Goal: Transaction & Acquisition: Purchase product/service

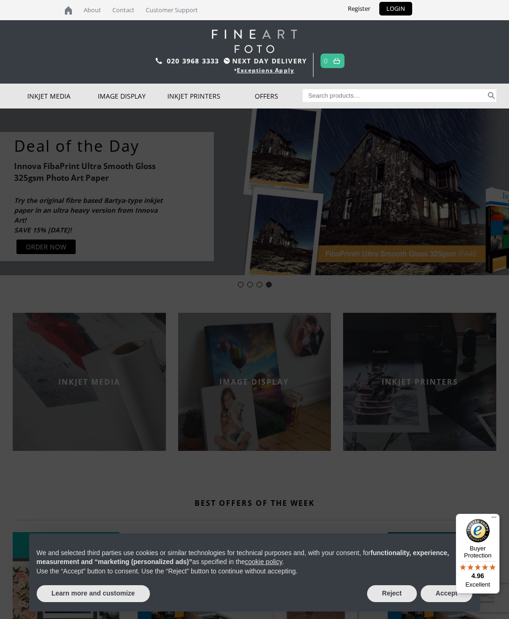
click at [0, 0] on link "Inkjet Fine Art Paper" at bounding box center [0, 0] width 0 height 0
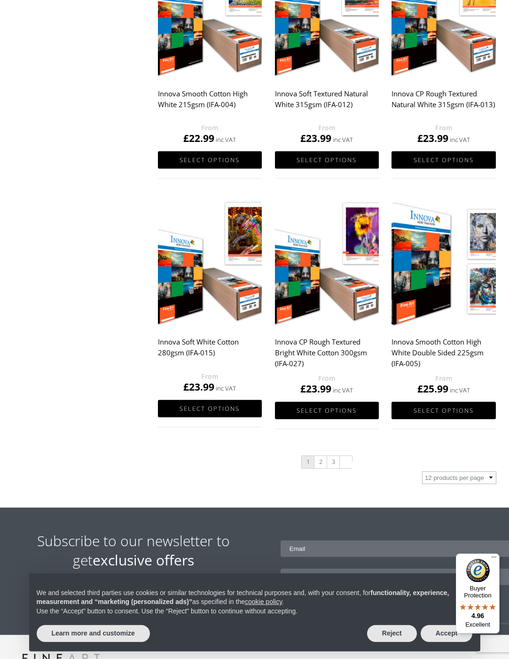
scroll to position [772, 0]
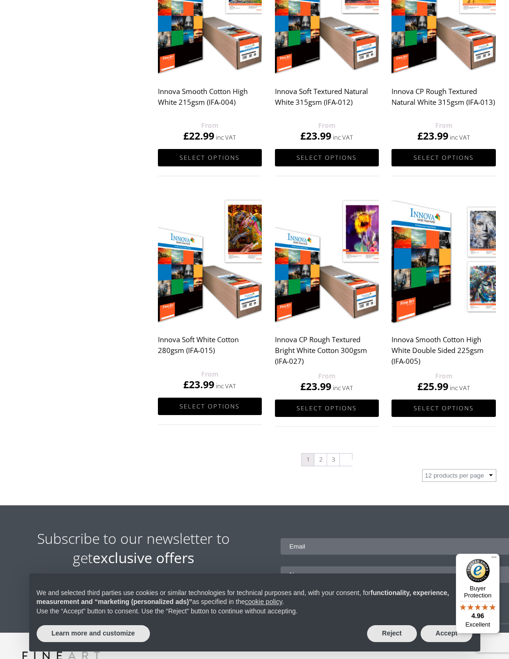
click at [320, 460] on link "2" at bounding box center [320, 459] width 12 height 12
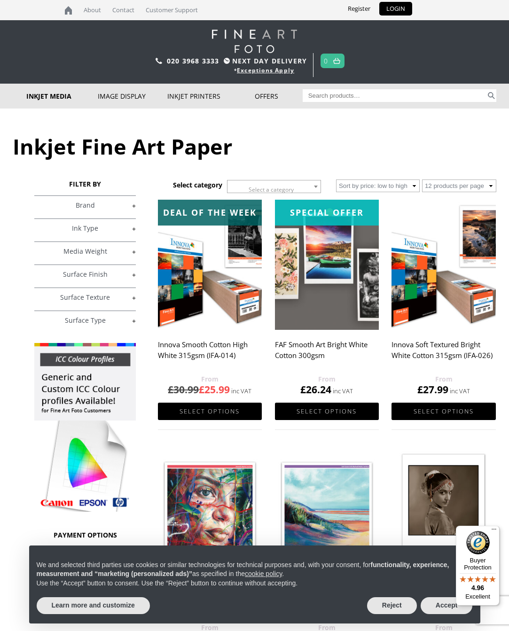
click at [309, 273] on img at bounding box center [327, 265] width 104 height 130
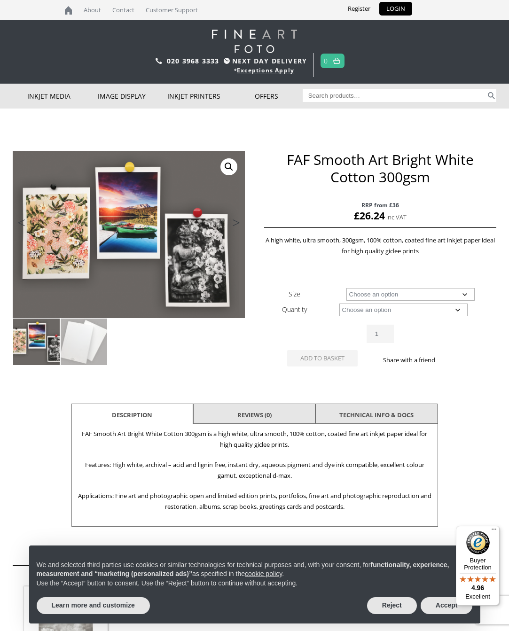
click at [470, 292] on select "Choose an option A4 Sheet A3 Sheet A3+ Sheet A2 Sheet" at bounding box center [410, 294] width 129 height 13
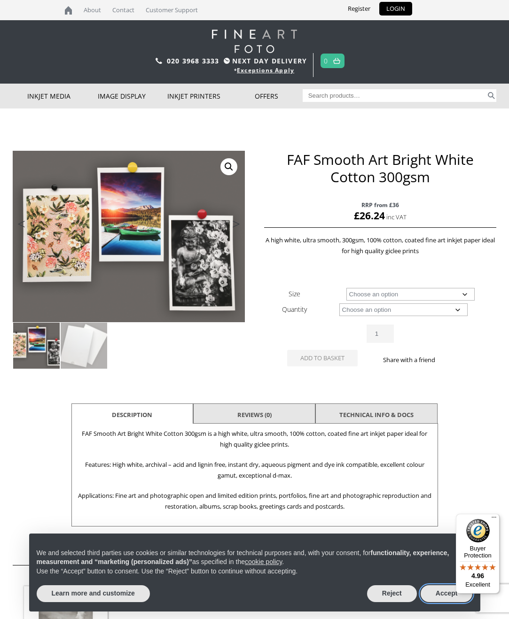
click at [439, 591] on button "Accept" at bounding box center [446, 593] width 52 height 17
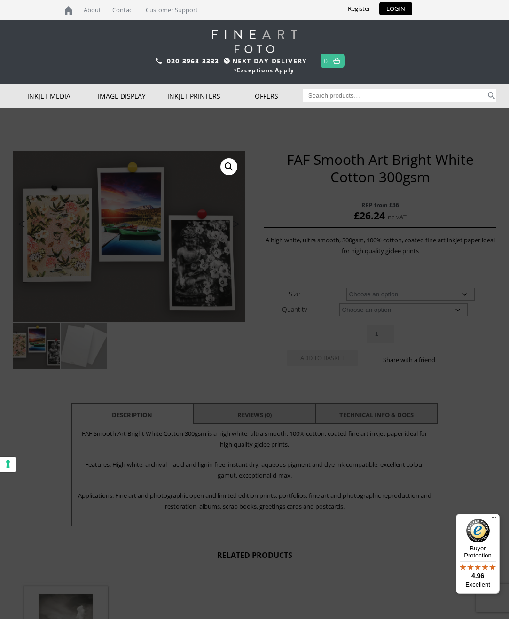
click at [0, 0] on link "Deal of the week" at bounding box center [0, 0] width 0 height 0
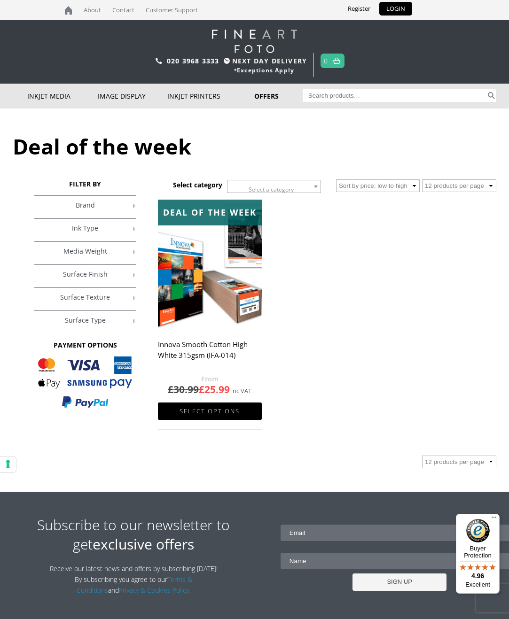
click at [320, 191] on span at bounding box center [315, 186] width 9 height 12
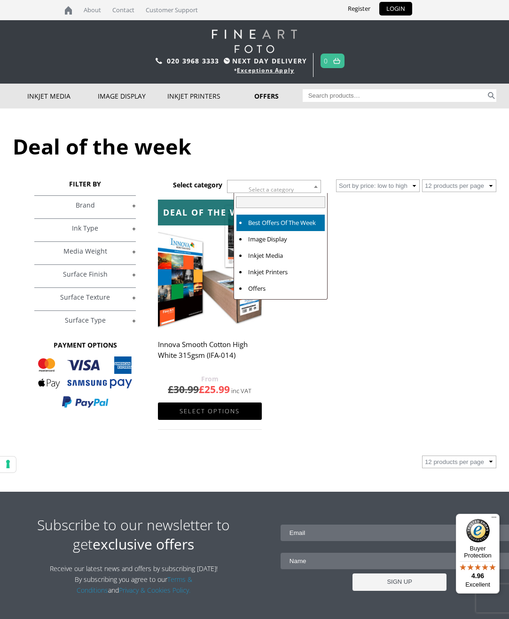
click at [318, 188] on b at bounding box center [316, 187] width 4 height 2
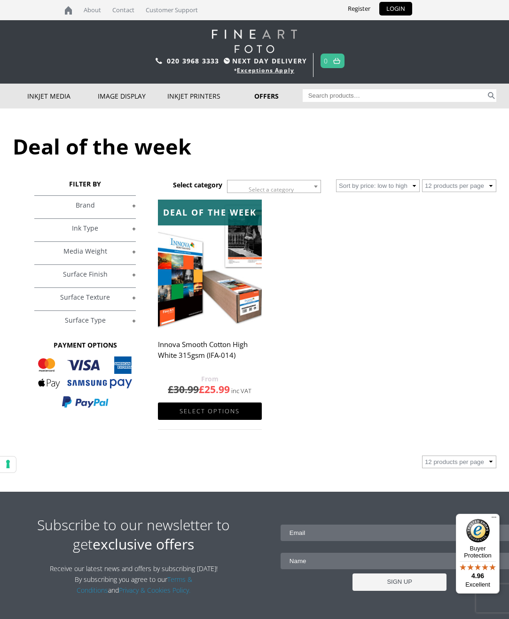
click at [68, 302] on link "+" at bounding box center [84, 297] width 101 height 9
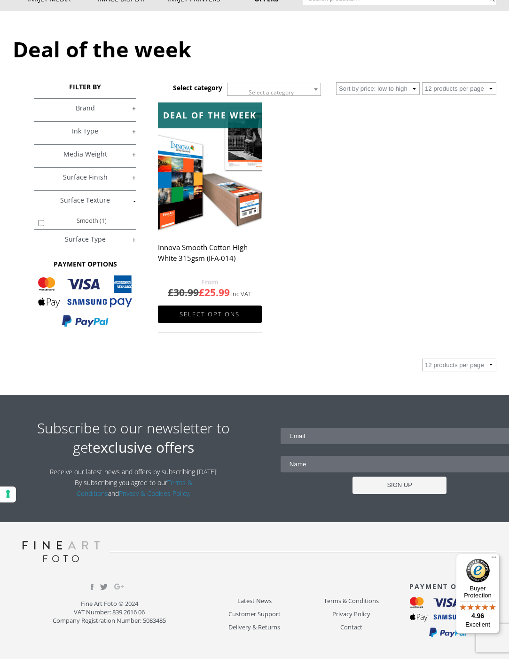
scroll to position [99, 0]
click at [133, 244] on link "+" at bounding box center [84, 239] width 101 height 9
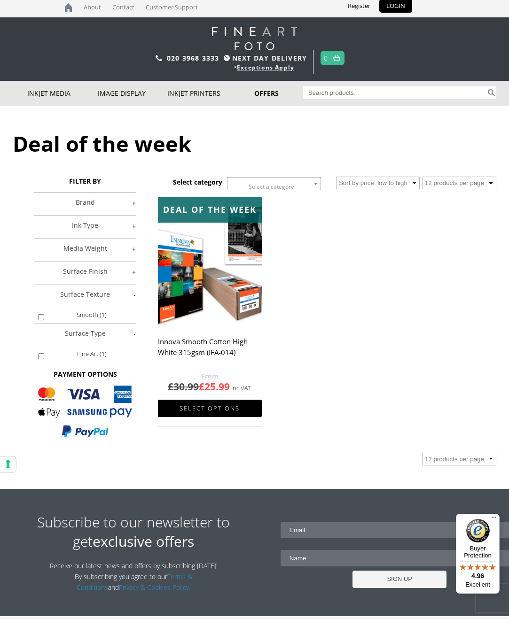
scroll to position [0, 0]
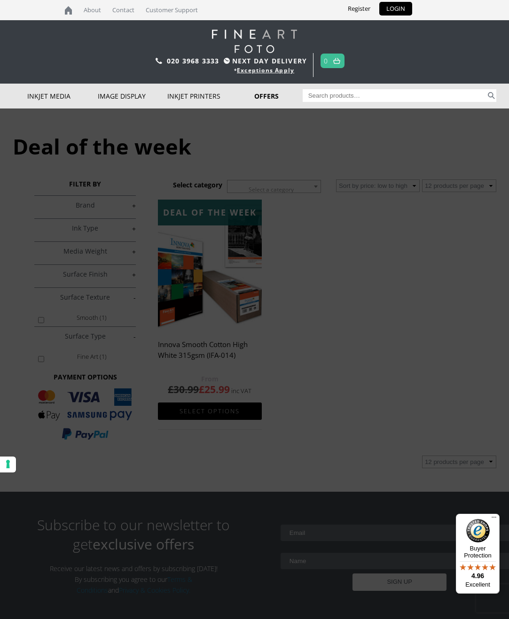
click at [0, 0] on link "Inkjet Photo Paper" at bounding box center [0, 0] width 0 height 0
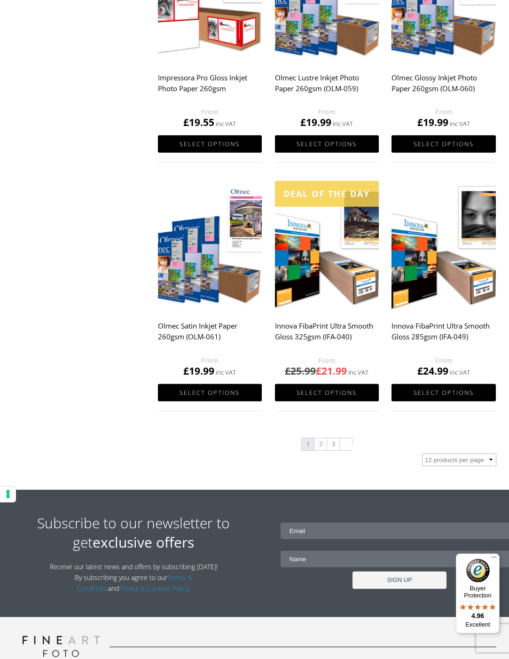
scroll to position [766, 0]
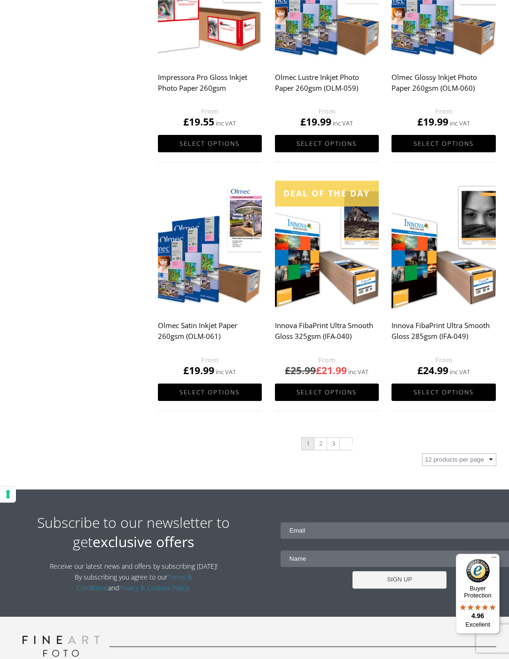
click at [319, 445] on link "2" at bounding box center [320, 443] width 12 height 12
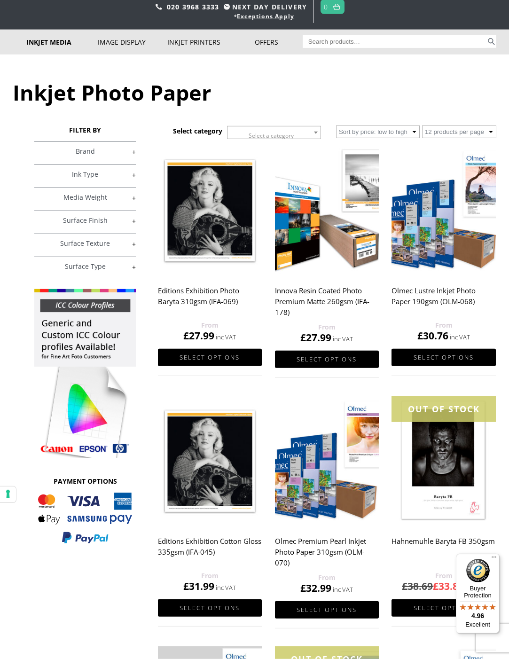
scroll to position [54, 0]
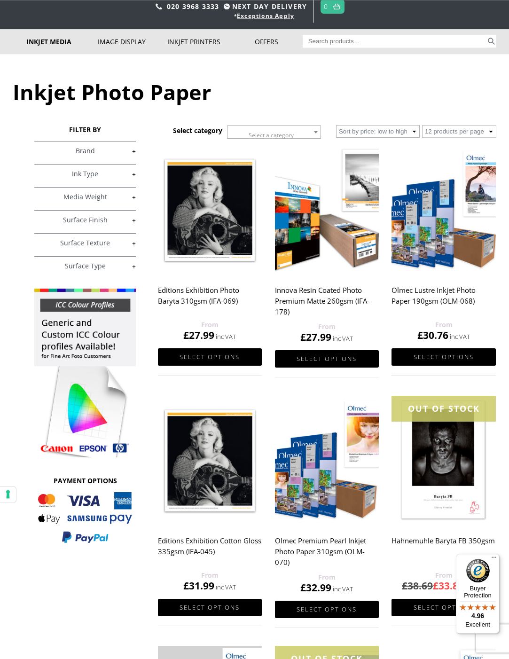
click at [199, 355] on link "Select options" at bounding box center [210, 356] width 104 height 17
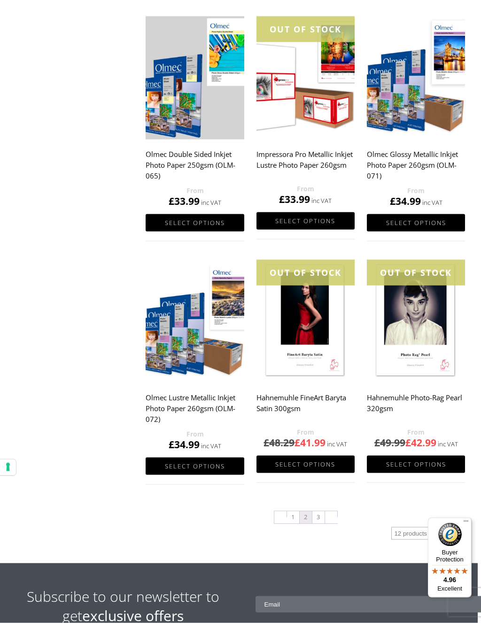
scroll to position [670, 3]
click at [316, 515] on link "3" at bounding box center [318, 517] width 12 height 12
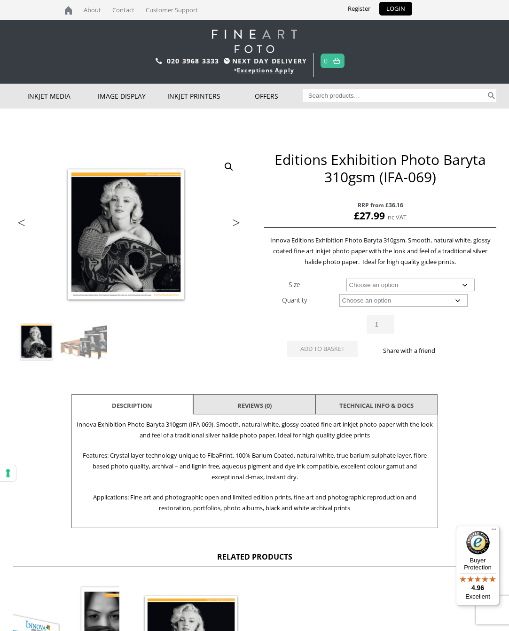
click at [464, 286] on select "Choose an option A4 Sheet A3 Sheet A3+ Sheet A2 Sheet 17" Wide Roll 24" Wide Ro…" at bounding box center [410, 285] width 129 height 13
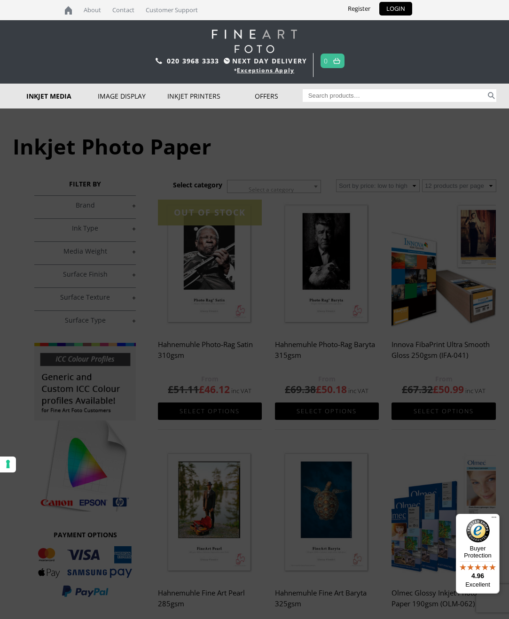
click at [0, 0] on div "Trial Kits Tools and Accessories Photo Panels Photo Books, Albums and Portfolio…" at bounding box center [0, 0] width 0 height 0
click at [0, 0] on link "Photo Frames" at bounding box center [0, 0] width 0 height 0
